Goal: Task Accomplishment & Management: Manage account settings

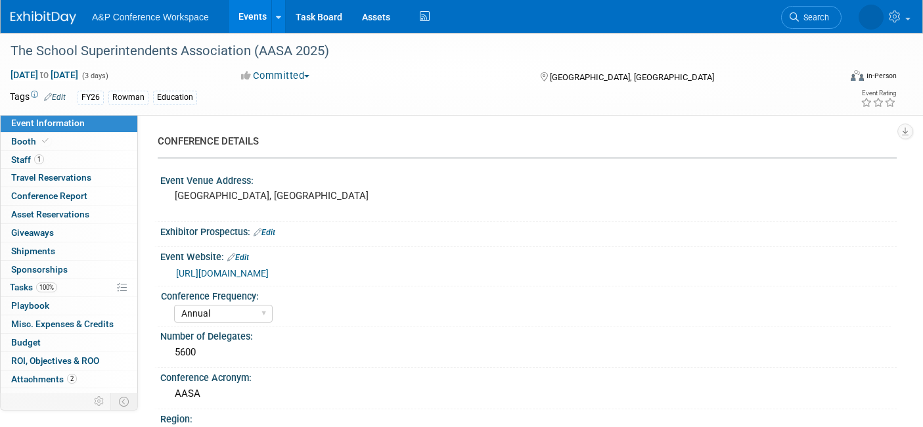
select select "Annual"
select select "Level 3"
select select "Ed Kit"
select select "Education"
select select "Rowman"
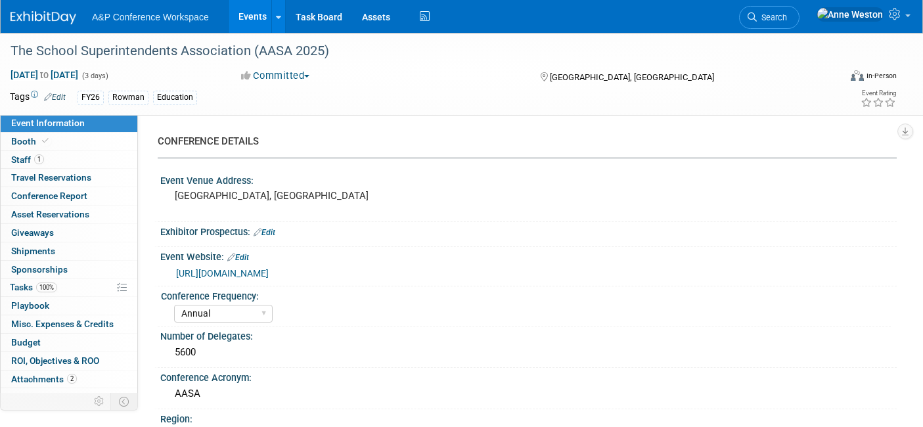
select select "[PERSON_NAME]"
select select "Networking/Commissioning"
click at [64, 290] on link "100% Tasks 100%" at bounding box center [69, 288] width 137 height 18
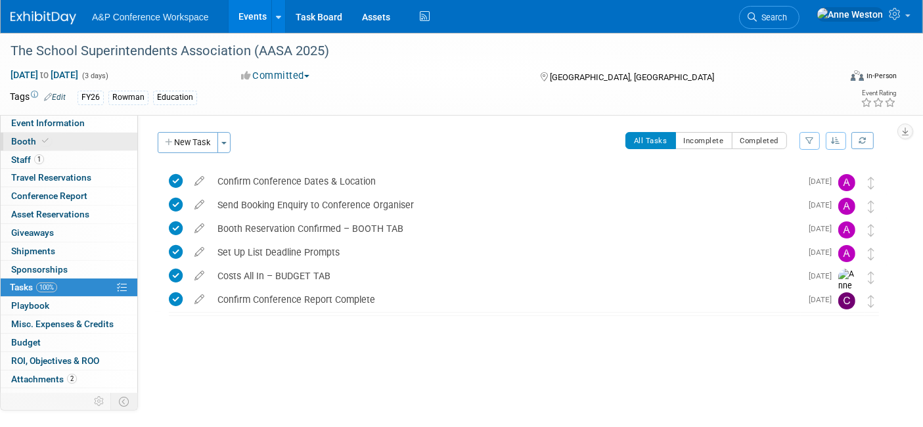
click at [71, 146] on link "Booth" at bounding box center [69, 142] width 137 height 18
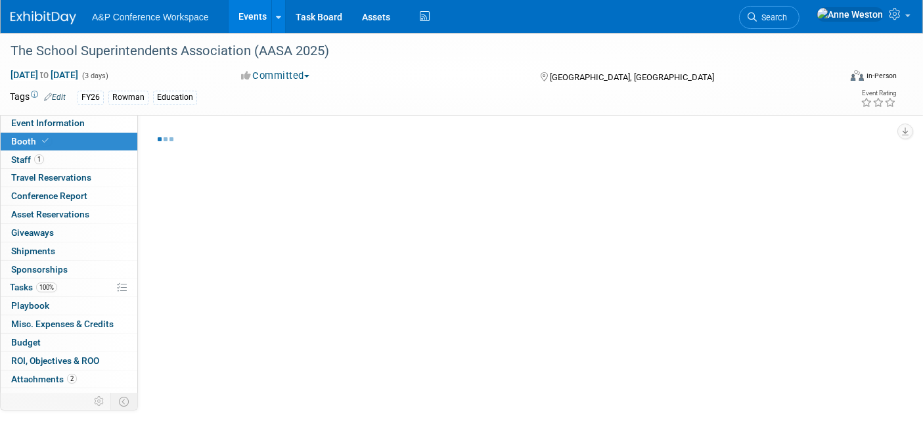
select select "RLKP"
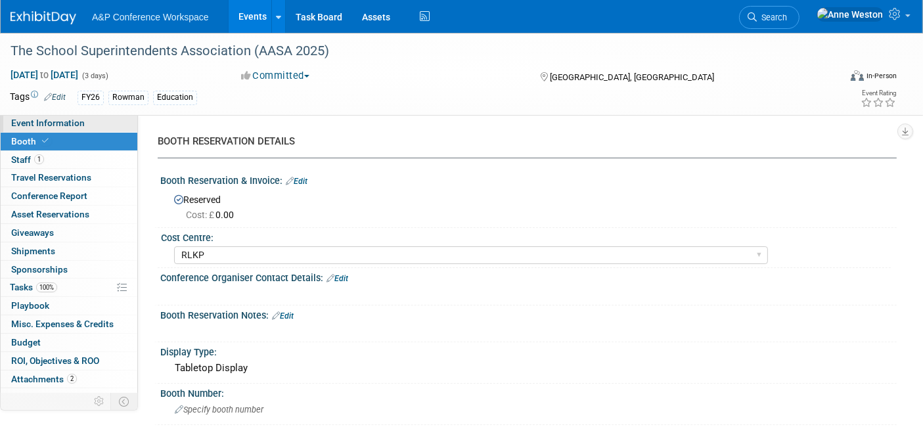
click at [99, 121] on link "Event Information" at bounding box center [69, 123] width 137 height 18
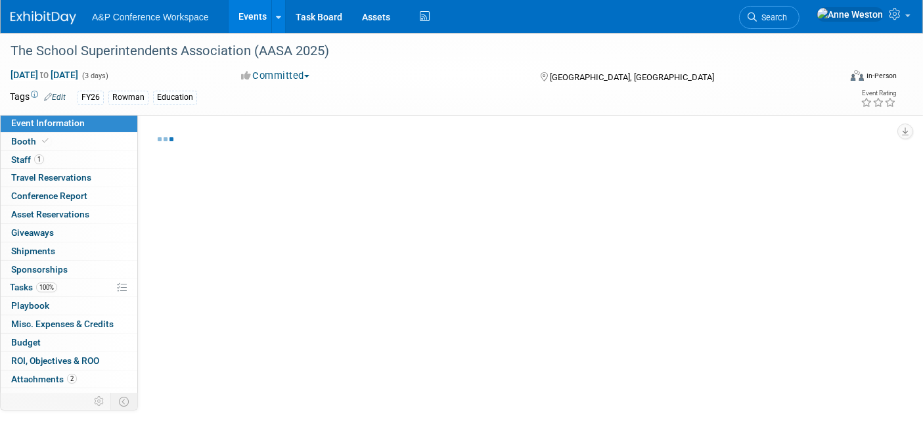
select select "Annual"
select select "Level 3"
select select "Ed Kit"
select select "Education"
select select "Rowman"
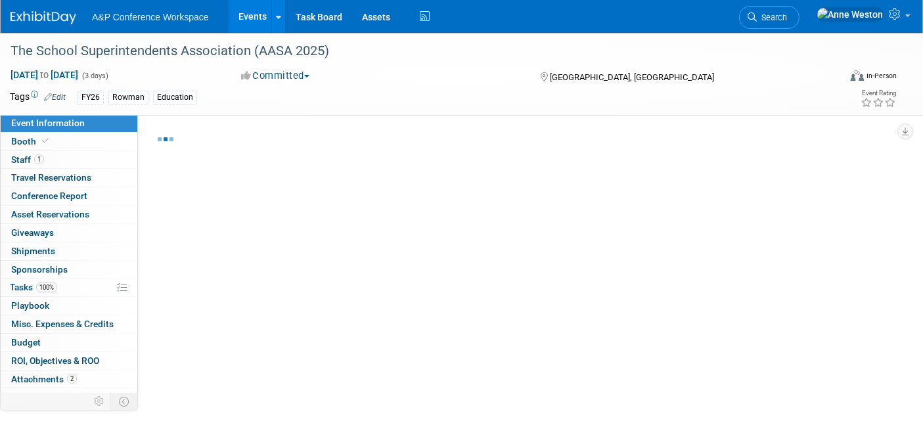
select select "[PERSON_NAME]"
select select "Networking/Commissioning"
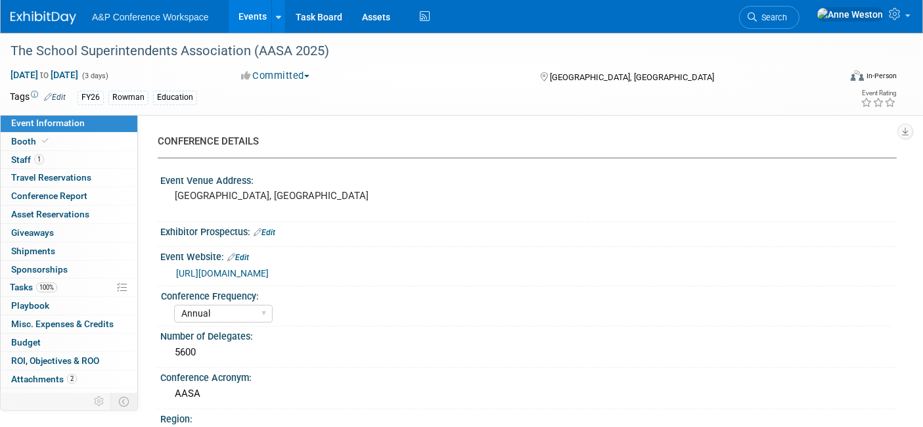
click at [214, 273] on link "http://nce.aasa.org" at bounding box center [222, 273] width 93 height 11
click at [787, 17] on span "Search" at bounding box center [772, 17] width 30 height 10
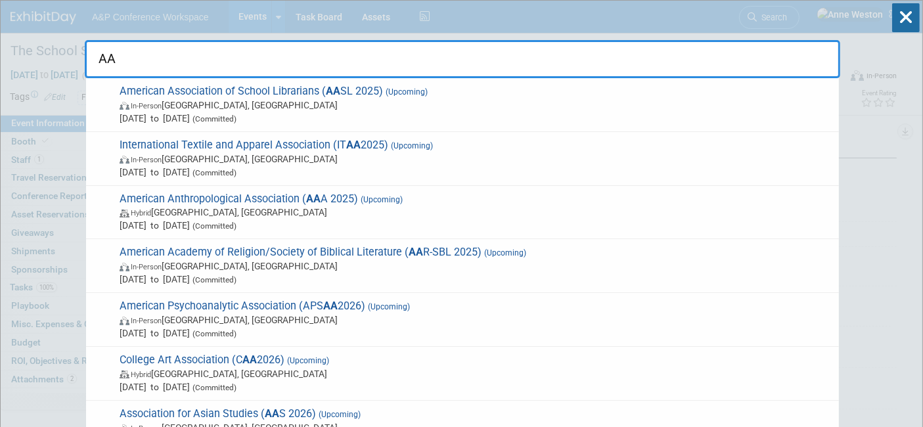
type input "A"
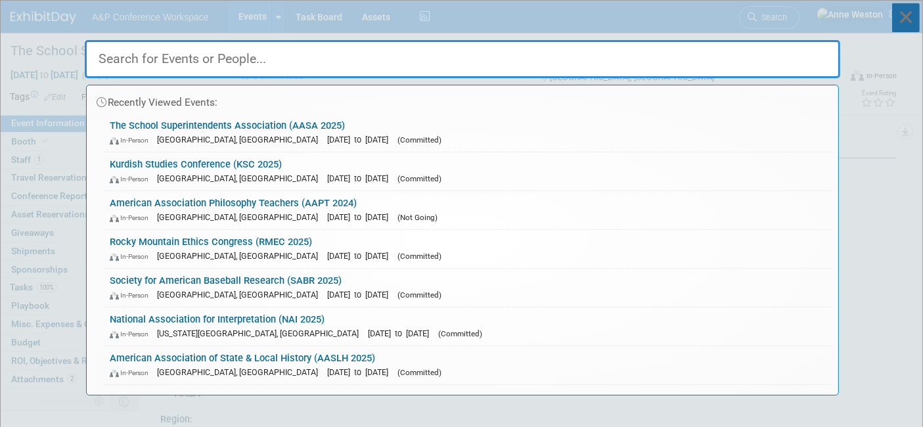
click at [914, 18] on icon at bounding box center [906, 17] width 28 height 29
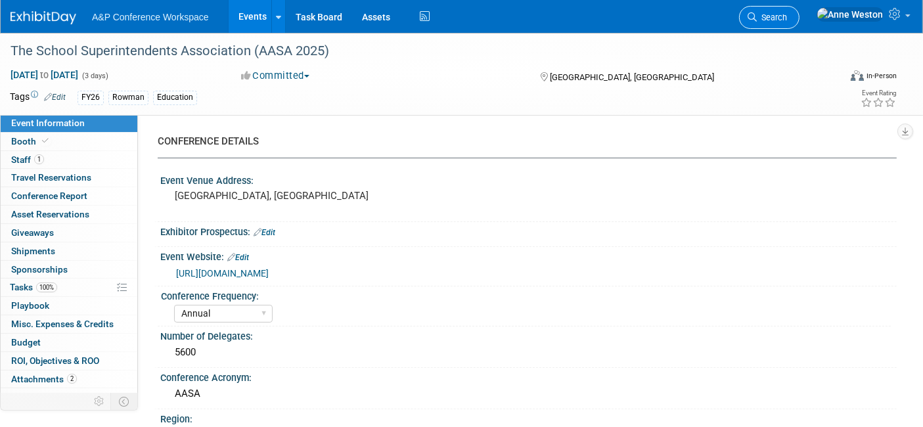
click at [787, 14] on span "Search" at bounding box center [772, 17] width 30 height 10
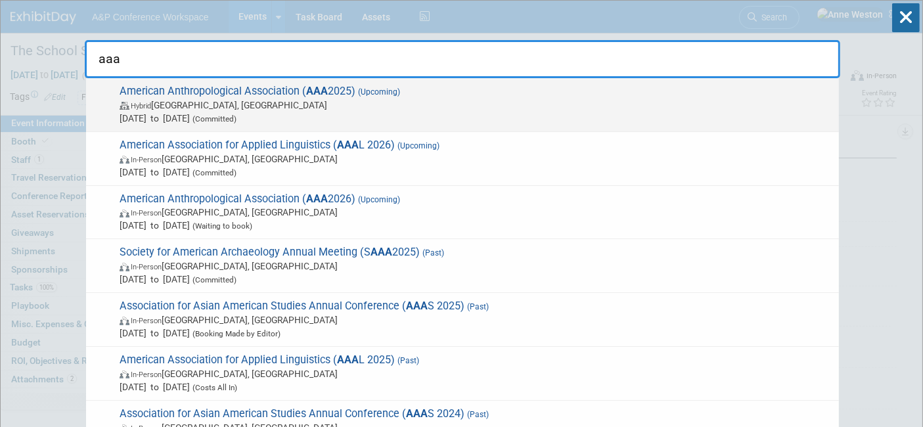
type input "aaa"
click at [237, 115] on span "Nov 20, 2025 to Nov 24, 2025 (Committed)" at bounding box center [476, 118] width 713 height 13
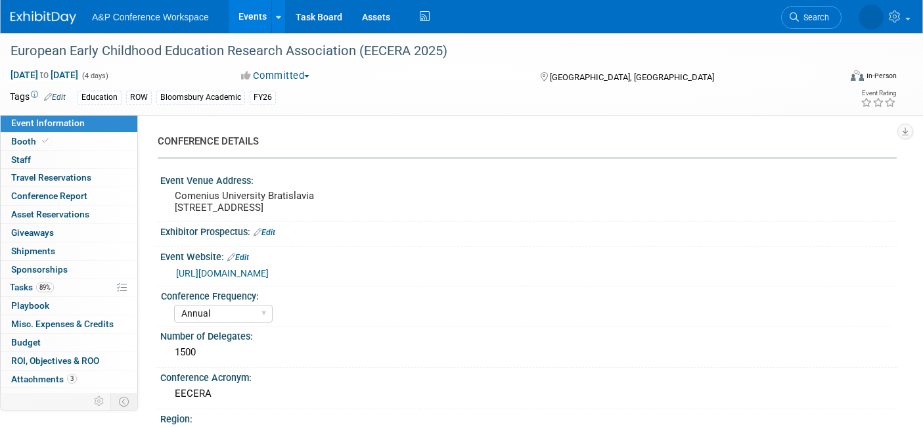
select select "Annual"
select select "Level 3"
select select "Sponsorship"
select select "Education"
select select "Bloomsbury Academic"
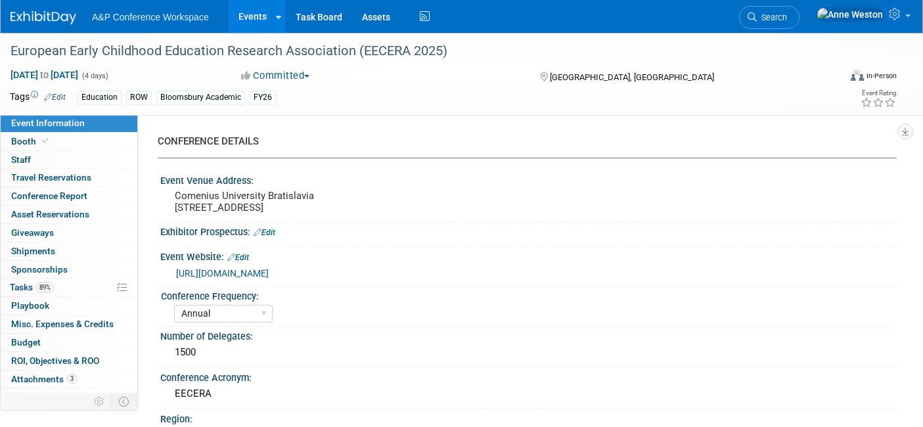
select select "[PERSON_NAME]"
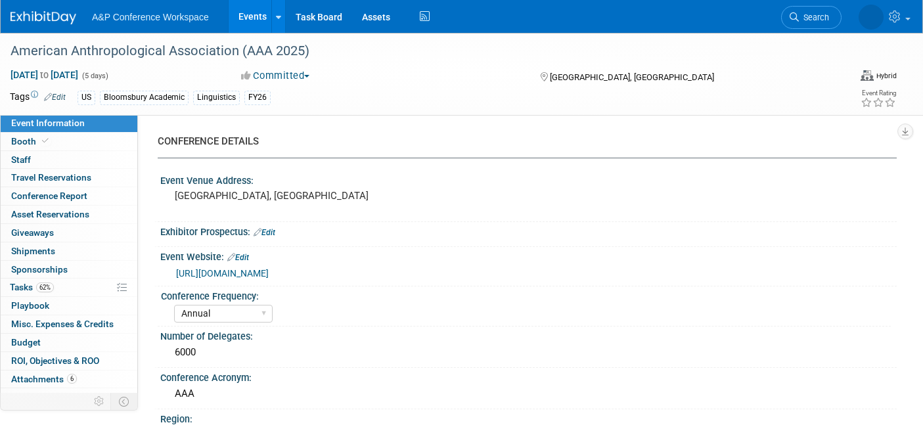
select select "Annual"
select select "Level 2"
select select "In-Person Booth"
select select "Anthropology"
select select "Bloomsbury Academic"
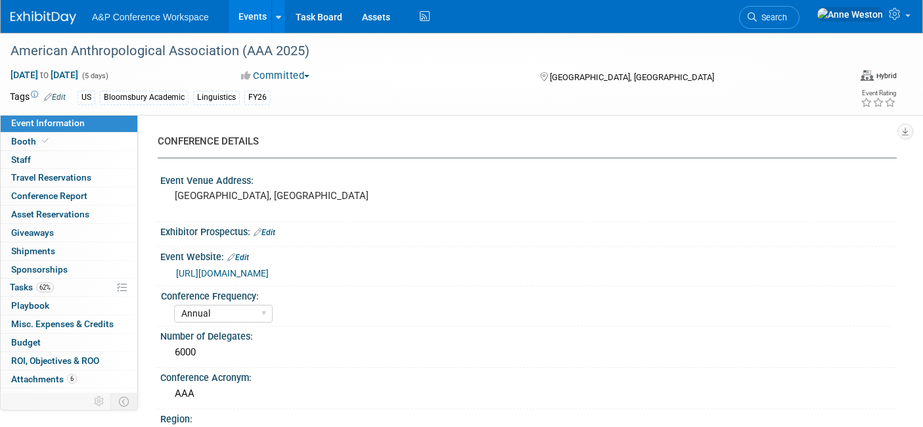
select select "[PERSON_NAME]"
select select "Networking/Commissioning"
click at [787, 18] on span "Search" at bounding box center [772, 17] width 30 height 10
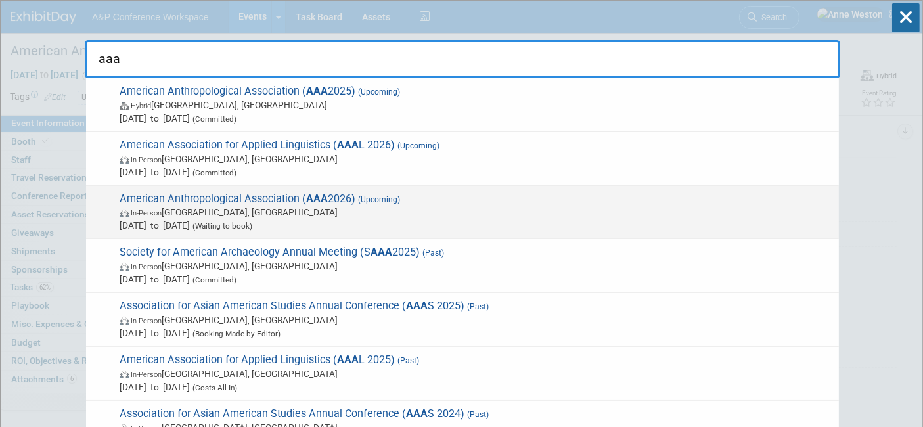
type input "aaa"
click at [352, 200] on span "American Anthropological Association ( AAA 2026) (Upcoming) In-Person St. Louis…" at bounding box center [474, 212] width 717 height 40
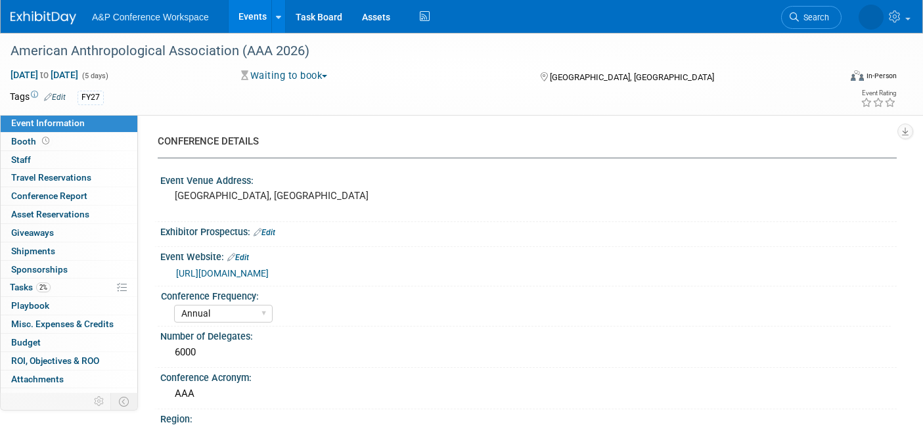
select select "Annual"
select select "Level 2"
select select "In-Person Booth"
select select "Anthropology"
select select "Bloomsbury Academic"
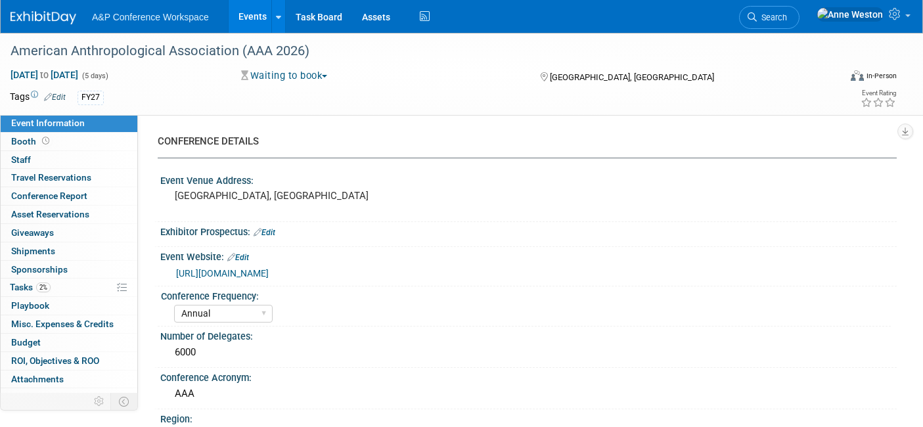
select select "[PERSON_NAME]"
select select "Networking/Commissioning"
click at [56, 96] on link "Edit" at bounding box center [55, 97] width 22 height 9
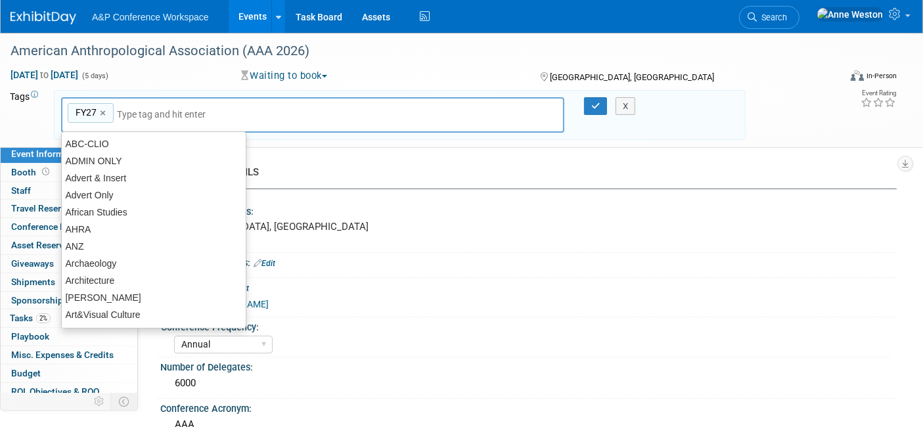
click at [145, 110] on input "text" at bounding box center [169, 114] width 105 height 13
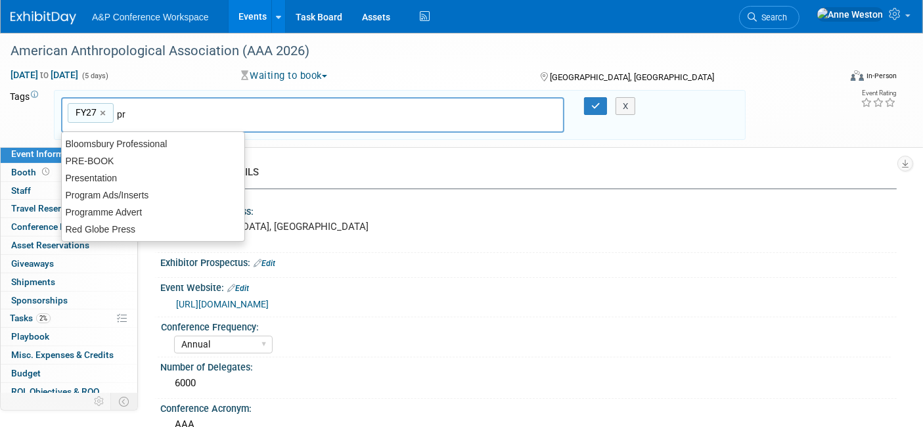
type input "p"
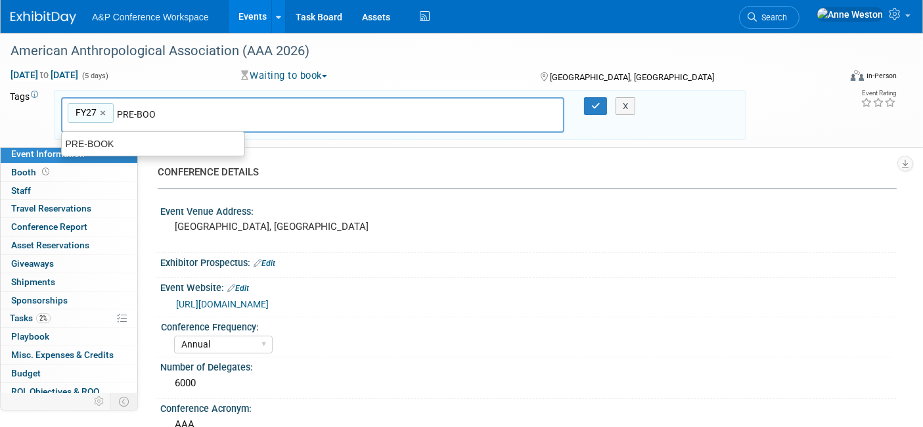
type input "PRE-BOOK"
type input "FY27, PRE-BOOK"
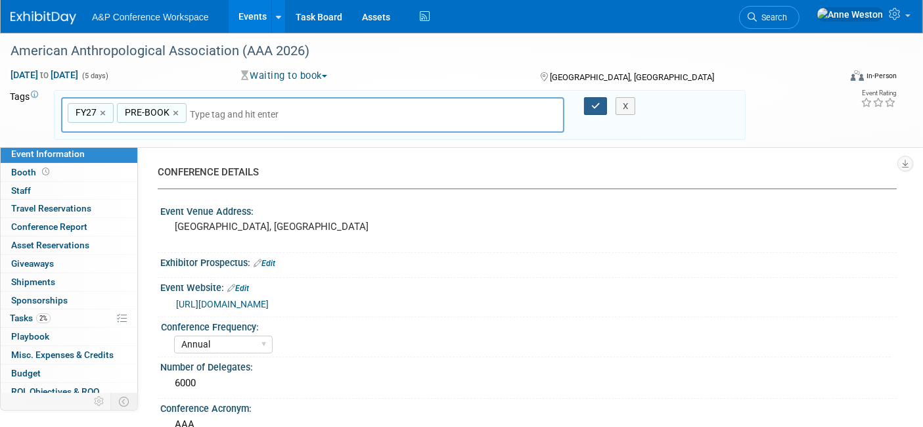
click at [594, 102] on icon "button" at bounding box center [595, 106] width 9 height 9
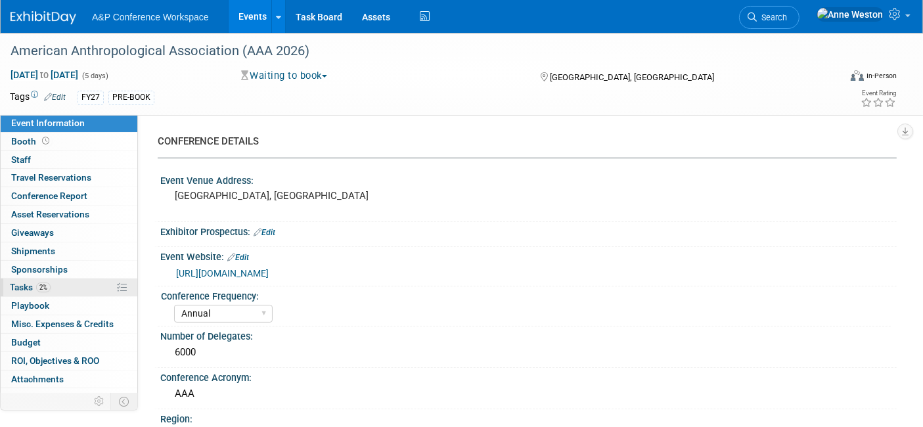
click at [43, 284] on span "2%" at bounding box center [43, 287] width 14 height 10
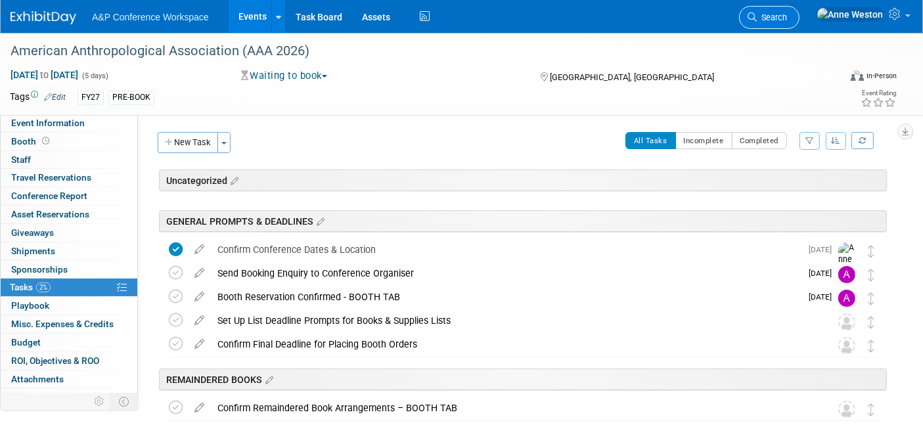
click at [757, 20] on icon at bounding box center [752, 16] width 9 height 9
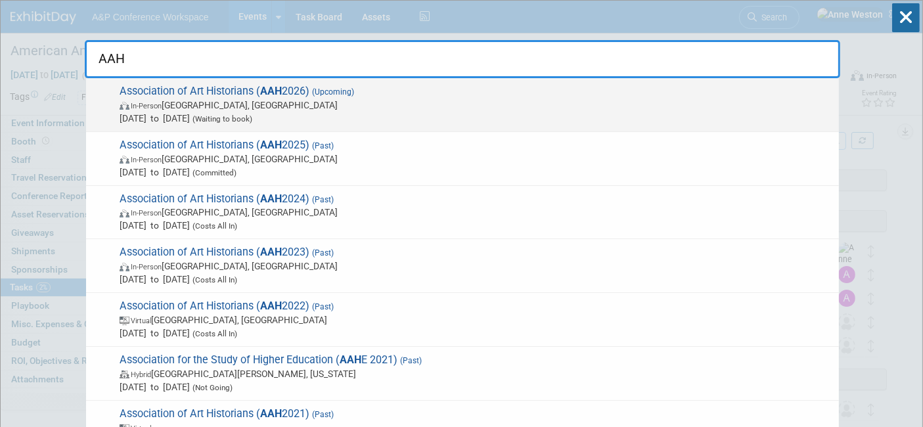
type input "AAH"
click at [182, 98] on span "Association of Art Historians ( AAH 2026) (Upcoming) In-Person Cambridge, Unite…" at bounding box center [474, 105] width 717 height 40
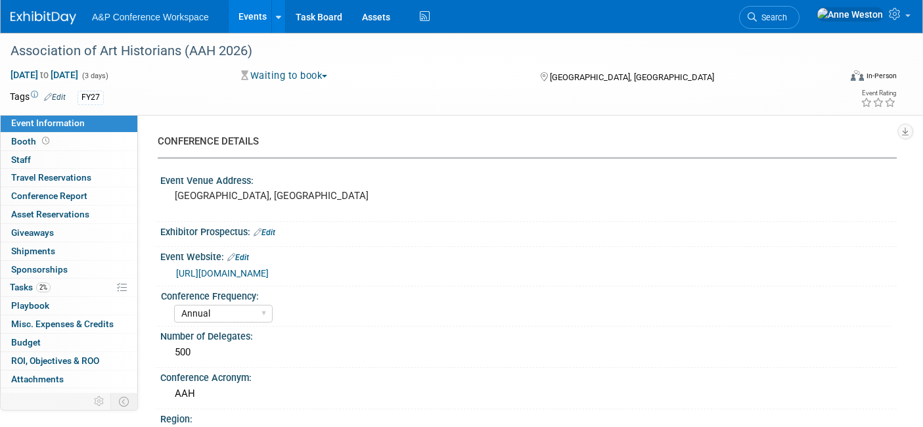
select select "Annual"
select select "Level 1"
select select "In-Person Booth"
select select "Art & Visual Culture"
select select "Bloomsbury Visual Arts"
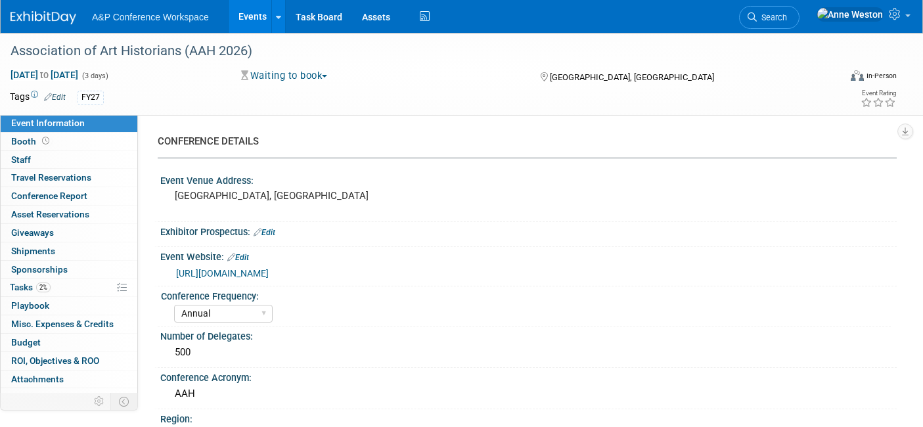
select select "[PERSON_NAME]"
select select "Networking/Commissioning"
click at [58, 96] on link "Edit" at bounding box center [55, 97] width 22 height 9
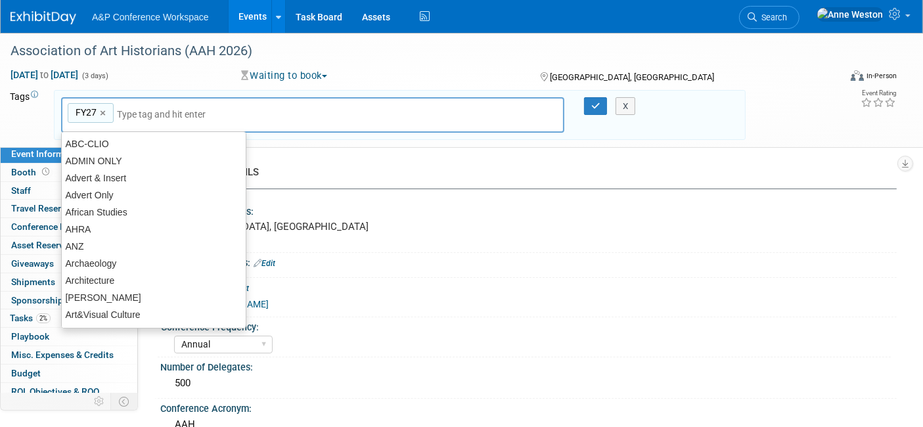
click at [131, 112] on input "text" at bounding box center [169, 114] width 105 height 13
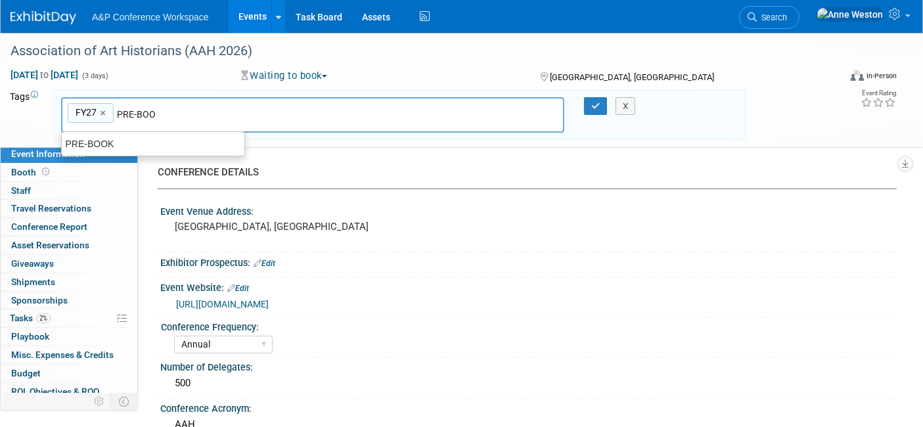
type input "PRE-BOOK"
type input "FY27, PRE-BOOK"
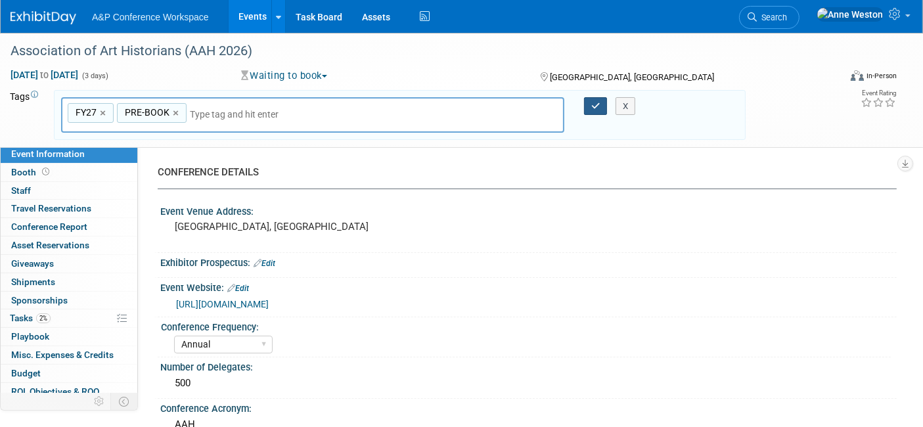
click at [595, 105] on icon "button" at bounding box center [595, 106] width 9 height 9
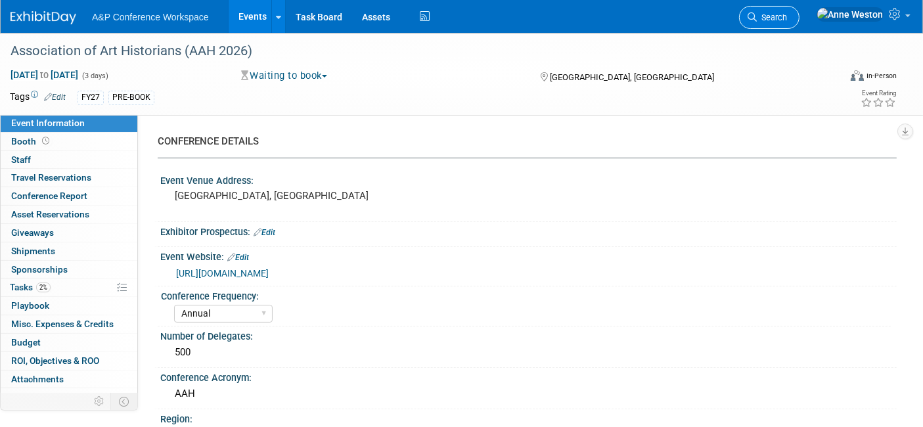
click at [787, 16] on span "Search" at bounding box center [772, 17] width 30 height 10
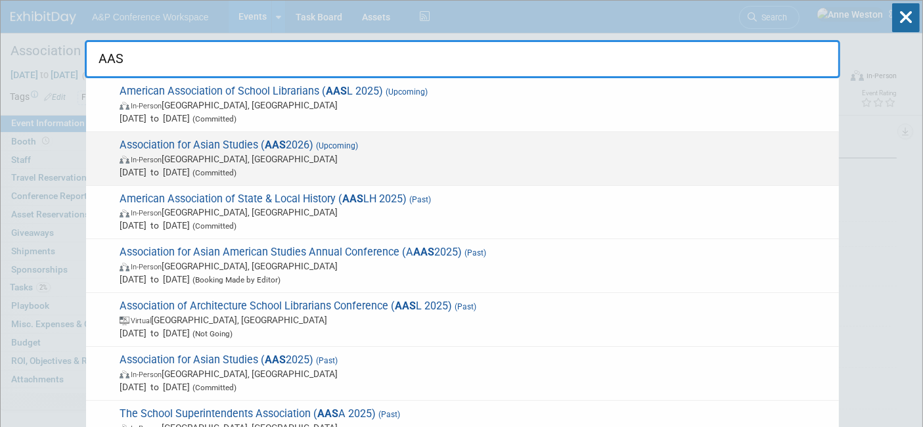
type input "AAS"
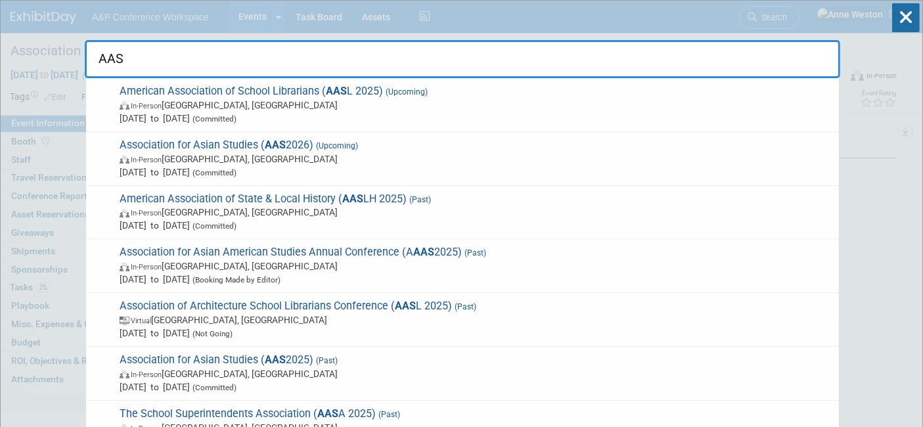
click at [196, 137] on div "Association for Asian Studies ( AAS 2026) (Upcoming) In-Person Vancouver, Canad…" at bounding box center [462, 159] width 753 height 54
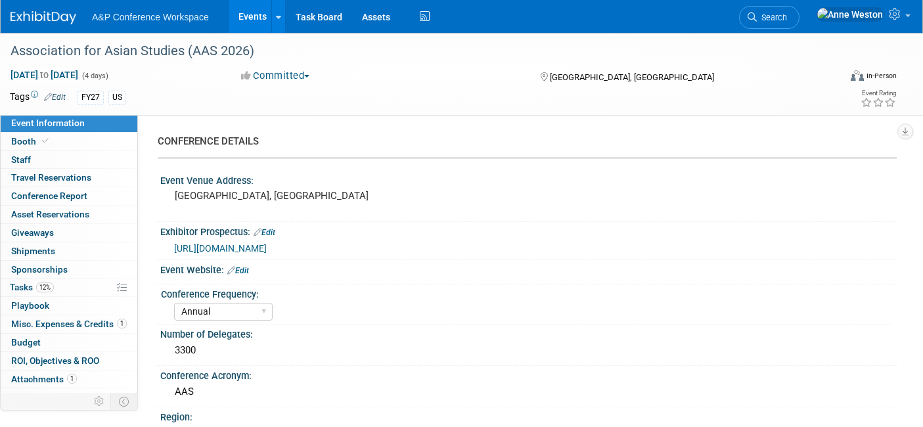
select select "Annual"
select select "Level 2"
select select "In-Person Booth"
select select "Asia Studies"
select select "Bloomsbury Academic"
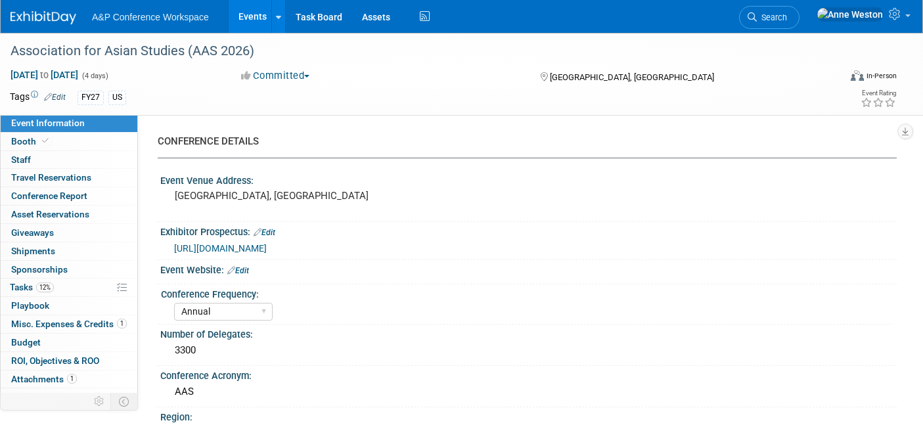
select select "[PERSON_NAME]"
select select "Brand/Subject Presence​"
click at [56, 94] on link "Edit" at bounding box center [55, 97] width 22 height 9
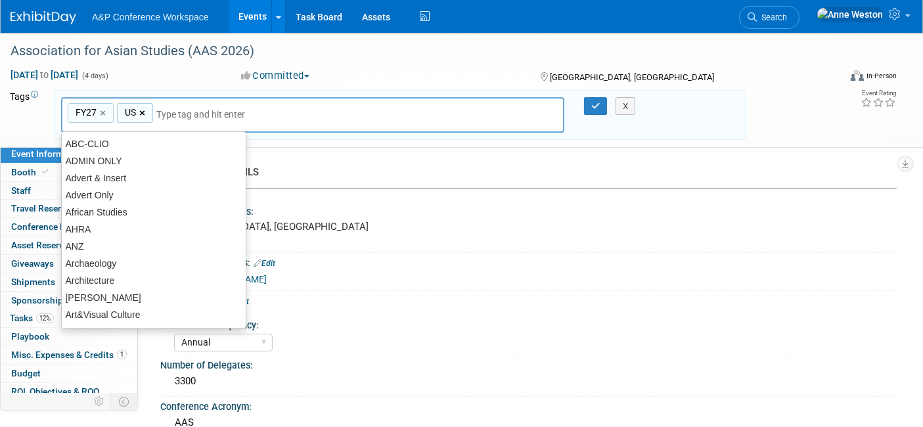
click at [141, 112] on link "×" at bounding box center [143, 113] width 9 height 15
type input "FY27"
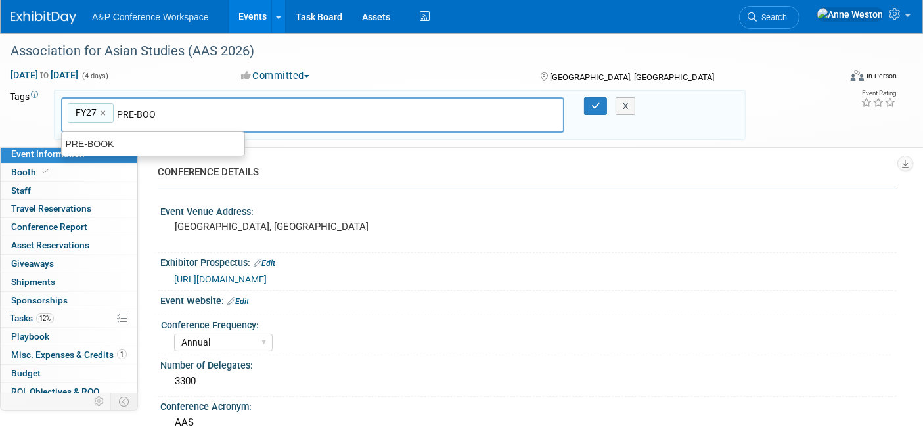
type input "PRE-BOOK"
type input "FY27, PRE-BOOK"
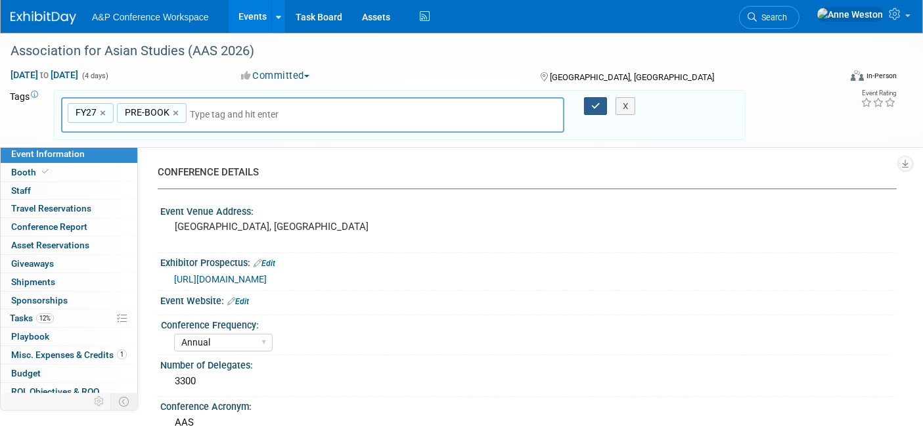
click at [592, 109] on button "button" at bounding box center [596, 106] width 24 height 18
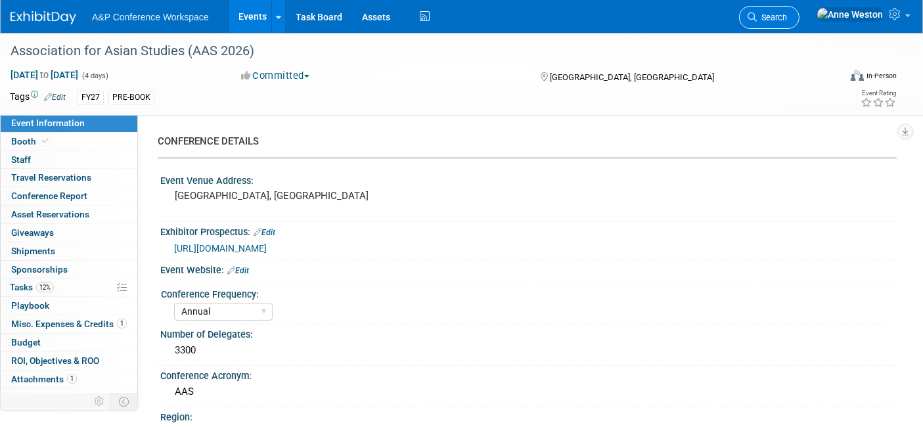
click at [787, 12] on span "Search" at bounding box center [772, 17] width 30 height 10
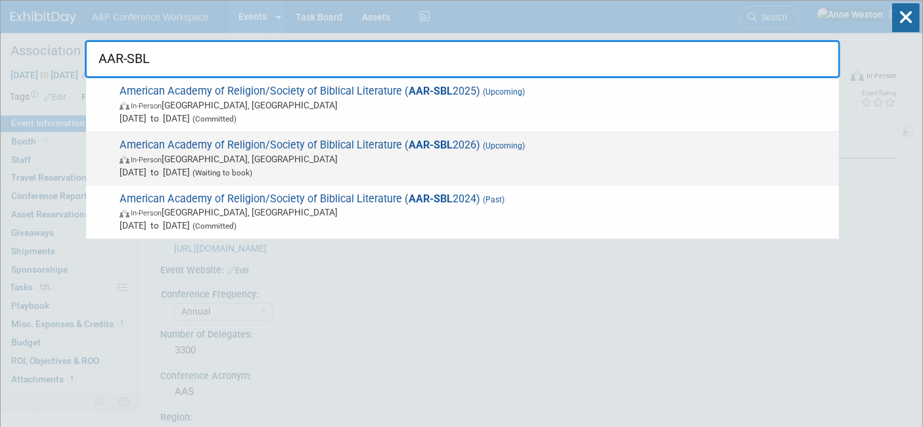
type input "AAR-SBL"
click at [353, 141] on span "American Academy of Religion/Society of Biblical Literature ( AAR-SBL 2026) (Up…" at bounding box center [474, 159] width 717 height 40
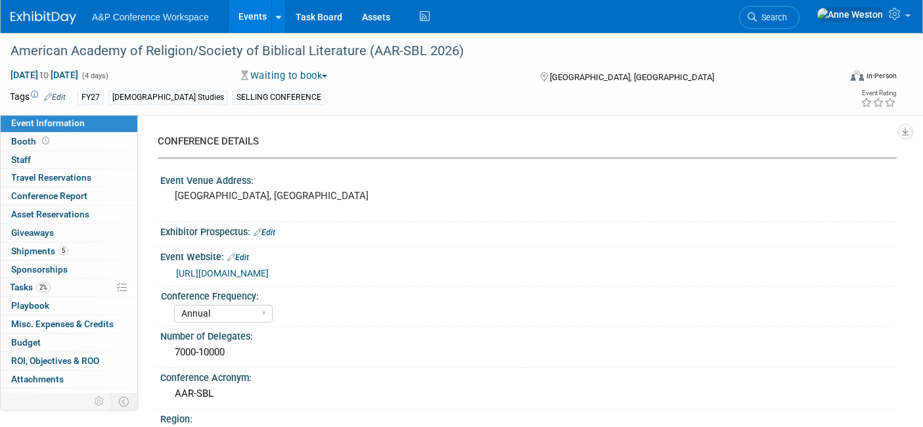
select select "Annual"
select select "Level 1"
select select "In-Person Booth"
select select "[DEMOGRAPHIC_DATA] Studies"
select select "T&T [PERSON_NAME]"
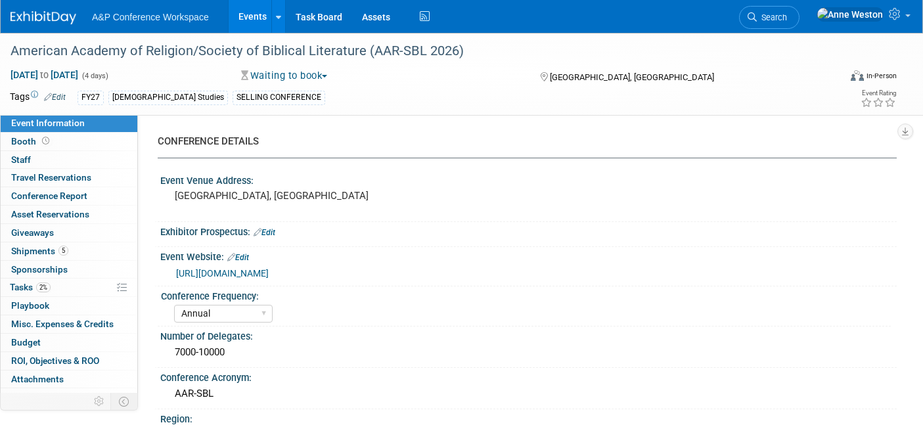
select select "[PERSON_NAME]"
select select "Networking/Commissioning"
click at [53, 95] on link "Edit" at bounding box center [55, 97] width 22 height 9
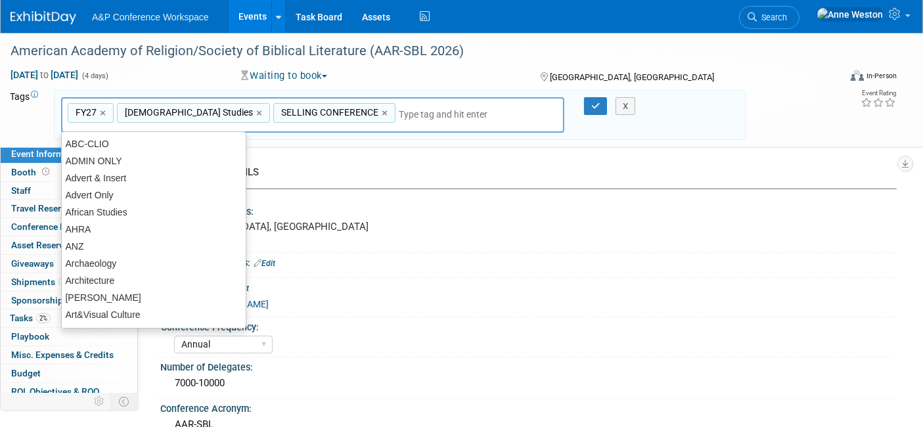
click at [256, 111] on link "×" at bounding box center [260, 113] width 9 height 15
click at [227, 109] on link "×" at bounding box center [229, 113] width 9 height 15
type input "FY27"
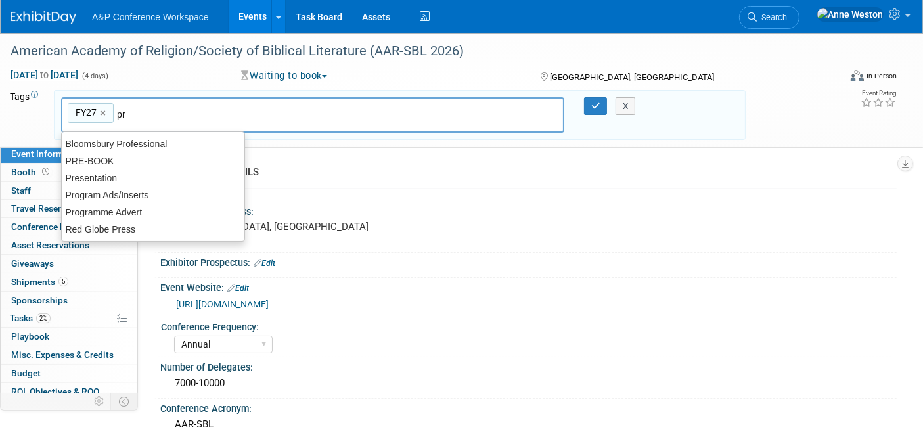
type input "p"
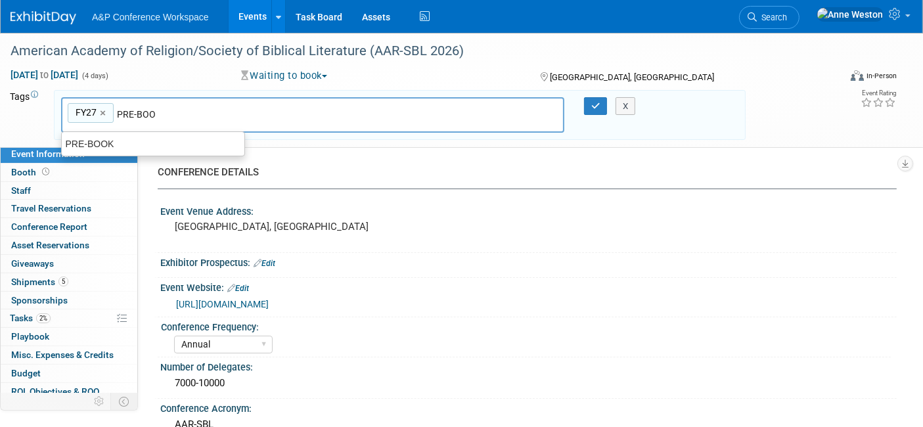
type input "PRE-BOOK"
type input "FY27, PRE-BOOK"
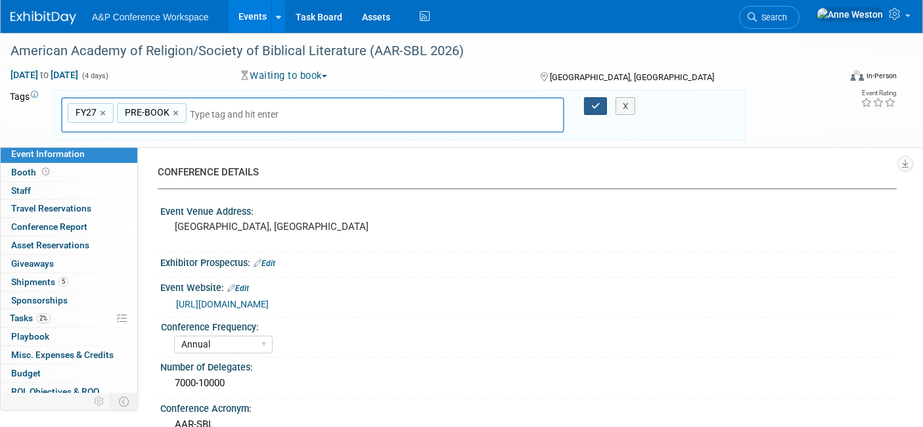
click at [598, 102] on icon "button" at bounding box center [595, 106] width 9 height 9
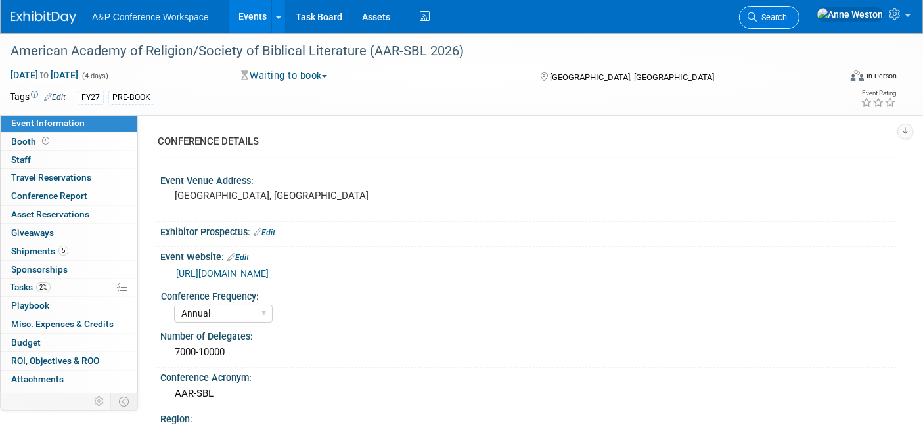
click at [787, 18] on span "Search" at bounding box center [772, 17] width 30 height 10
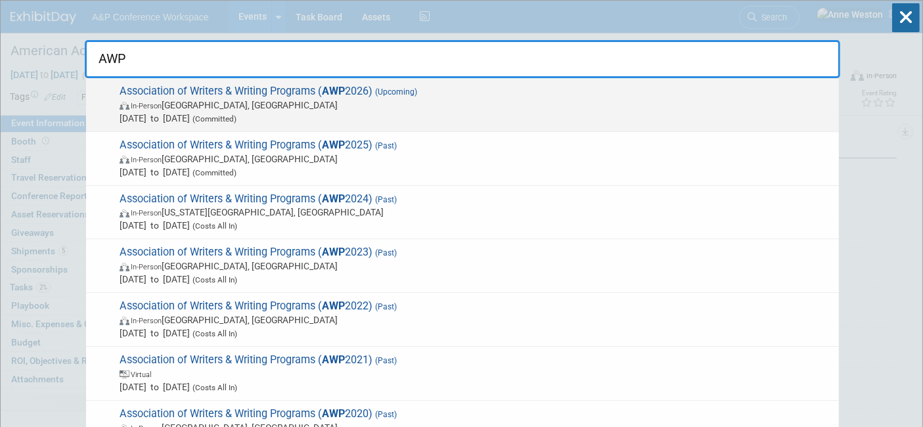
type input "AWP"
click at [204, 108] on span "In-Person Baltimore, MD" at bounding box center [476, 105] width 713 height 13
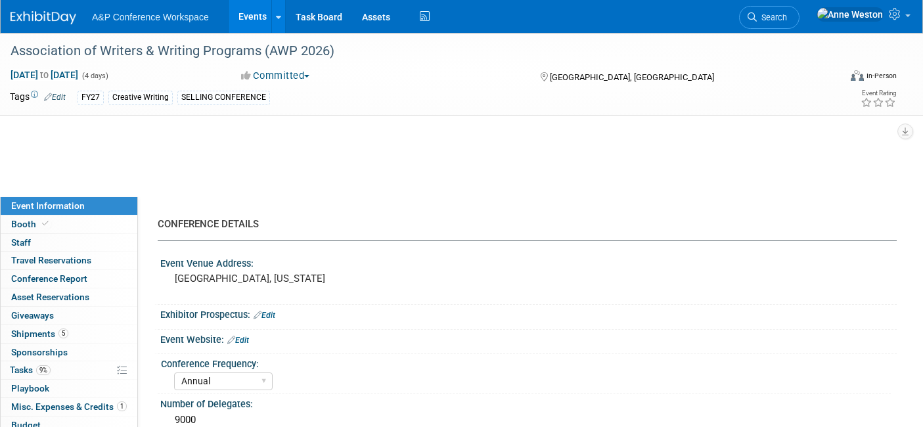
select select "Annual"
select select "Level 1"
select select "In-Person Booth"
select select "Creative Writing"
select select "Bloomsbury Academic"
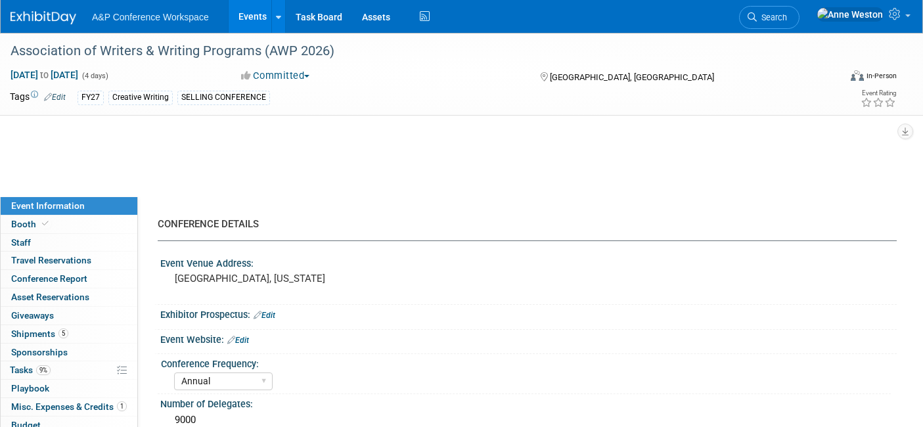
select select "[PERSON_NAME]"
select select "Brand/Subject Presence​"
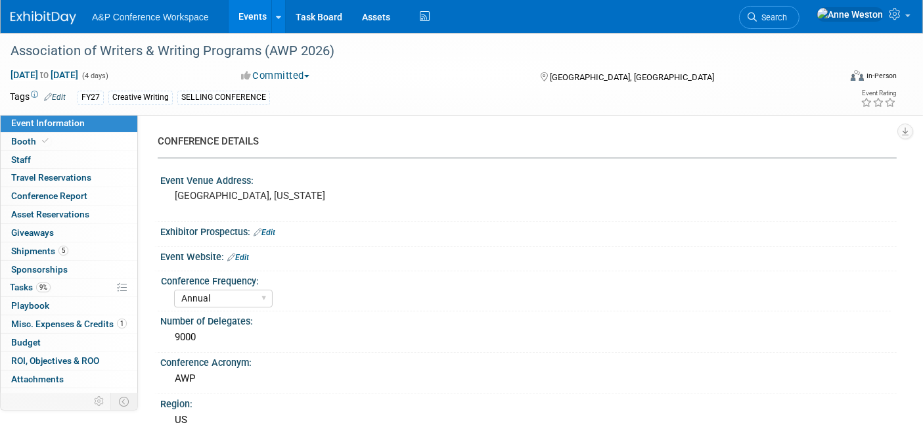
click at [53, 93] on link "Edit" at bounding box center [55, 97] width 22 height 9
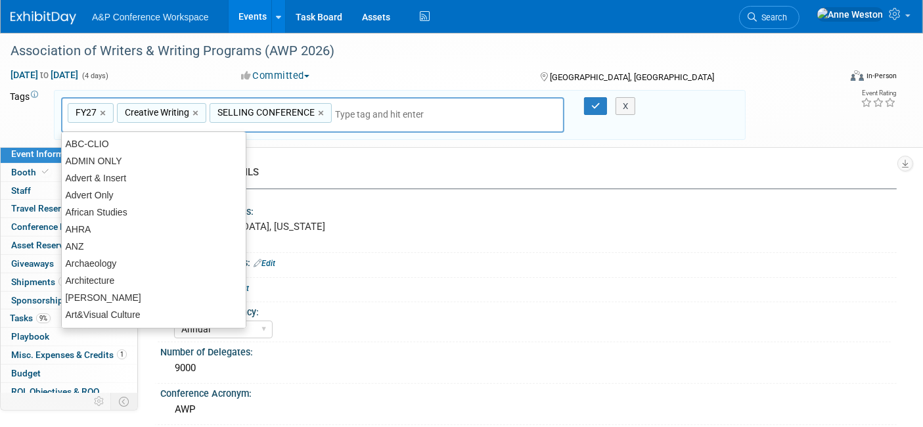
click at [188, 108] on span "Creative Writing" at bounding box center [155, 112] width 67 height 13
type input "Creative Writing"
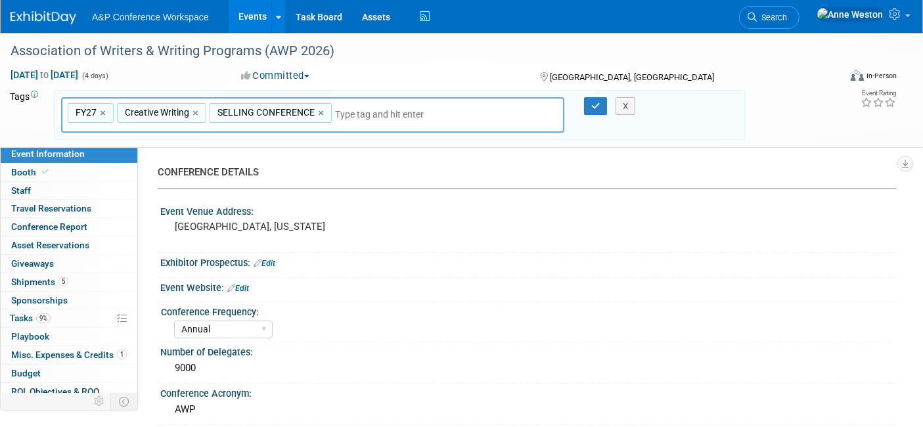
click at [190, 110] on div "Creative Writing ×" at bounding box center [161, 113] width 89 height 20
click at [192, 110] on link "×" at bounding box center [196, 113] width 9 height 15
click at [227, 110] on link "×" at bounding box center [229, 113] width 9 height 15
type input "FY27"
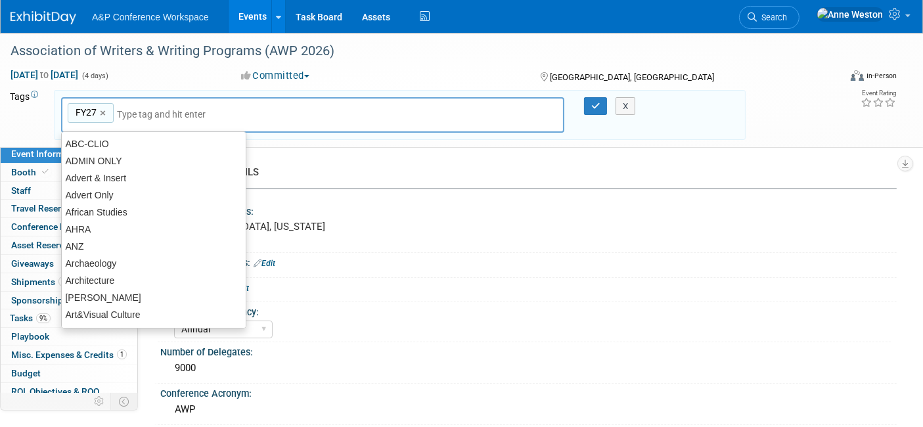
click at [219, 108] on input "text" at bounding box center [209, 114] width 184 height 13
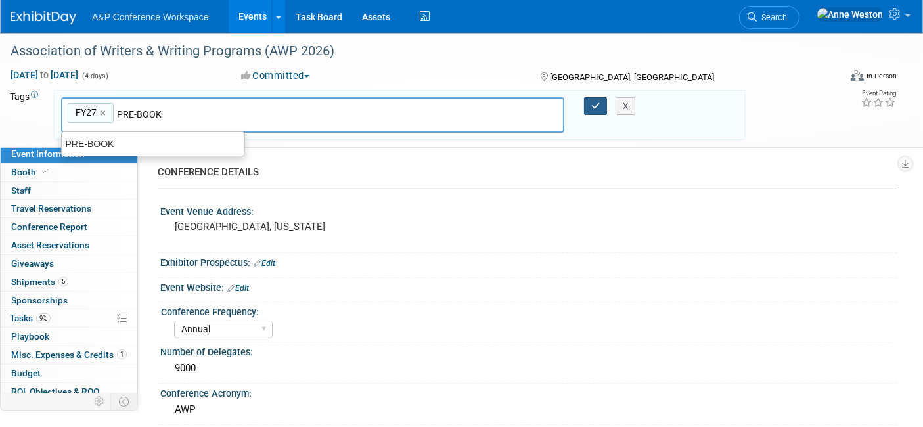
type input "PRE-BOOK"
click at [592, 112] on button "button" at bounding box center [596, 106] width 24 height 18
type input "FY27,PRE-BOOK"
